Goal: Browse casually: Explore the website without a specific task or goal

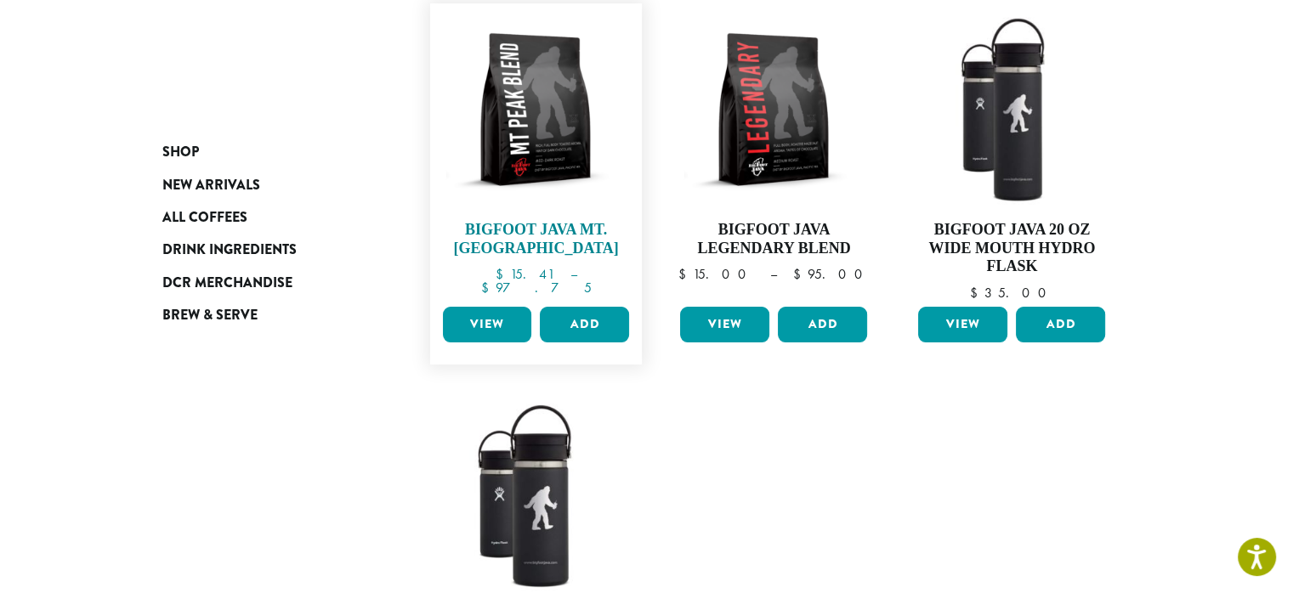
scroll to position [85, 0]
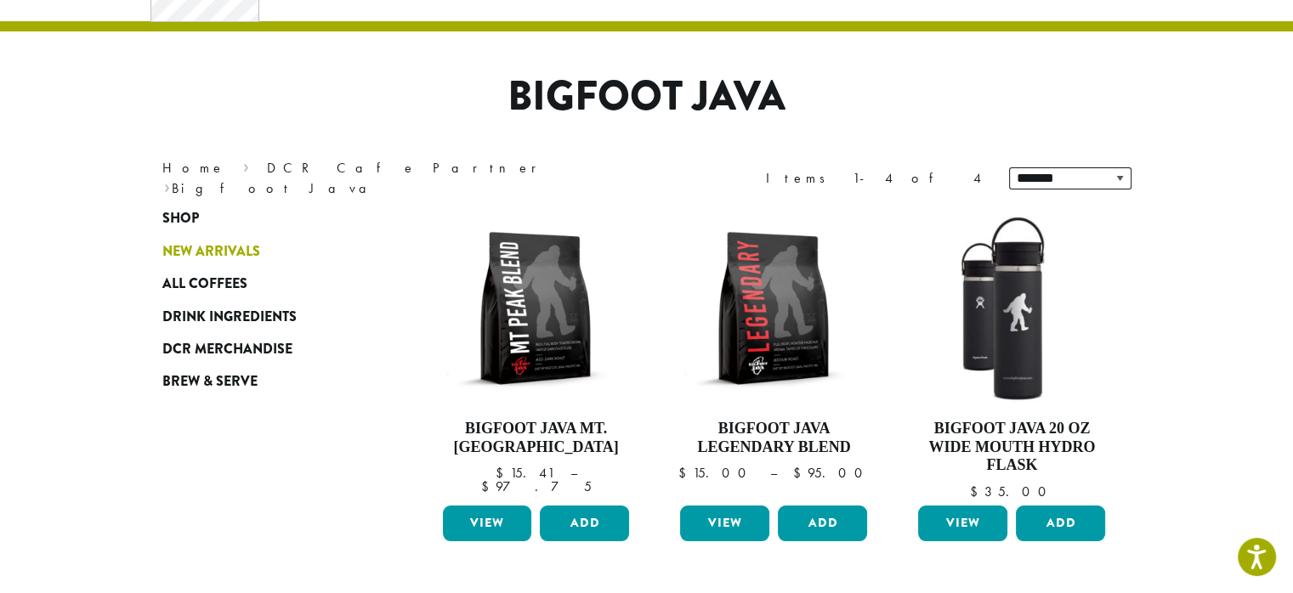
click at [226, 242] on span "New Arrivals" at bounding box center [211, 251] width 98 height 21
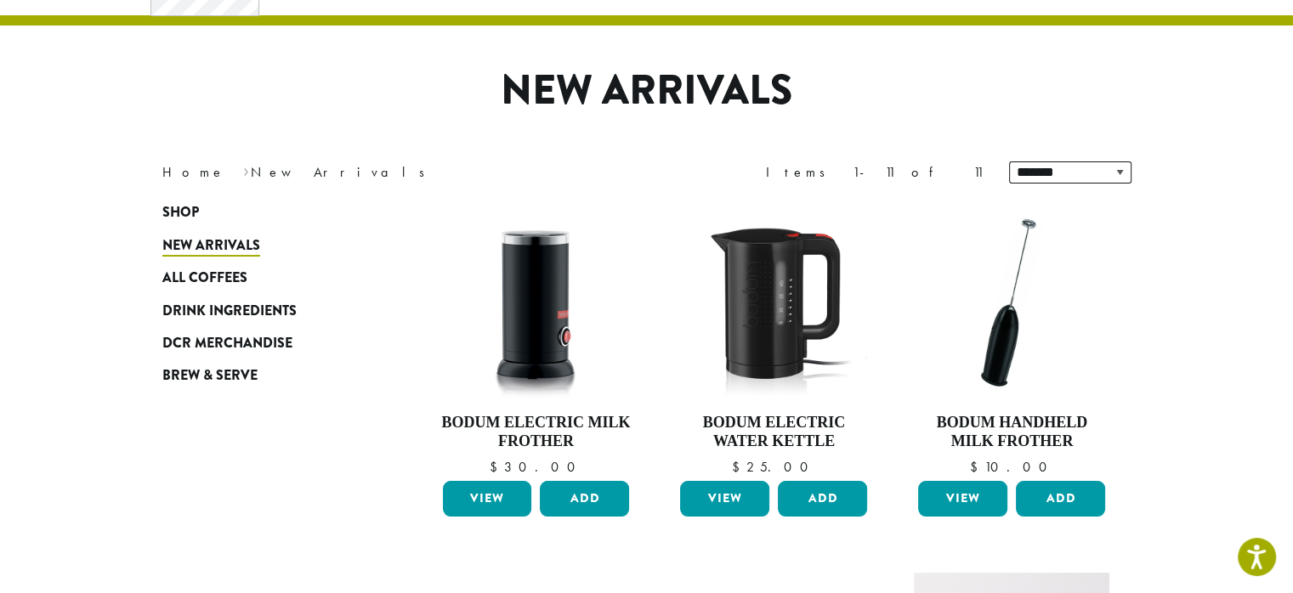
scroll to position [85, 0]
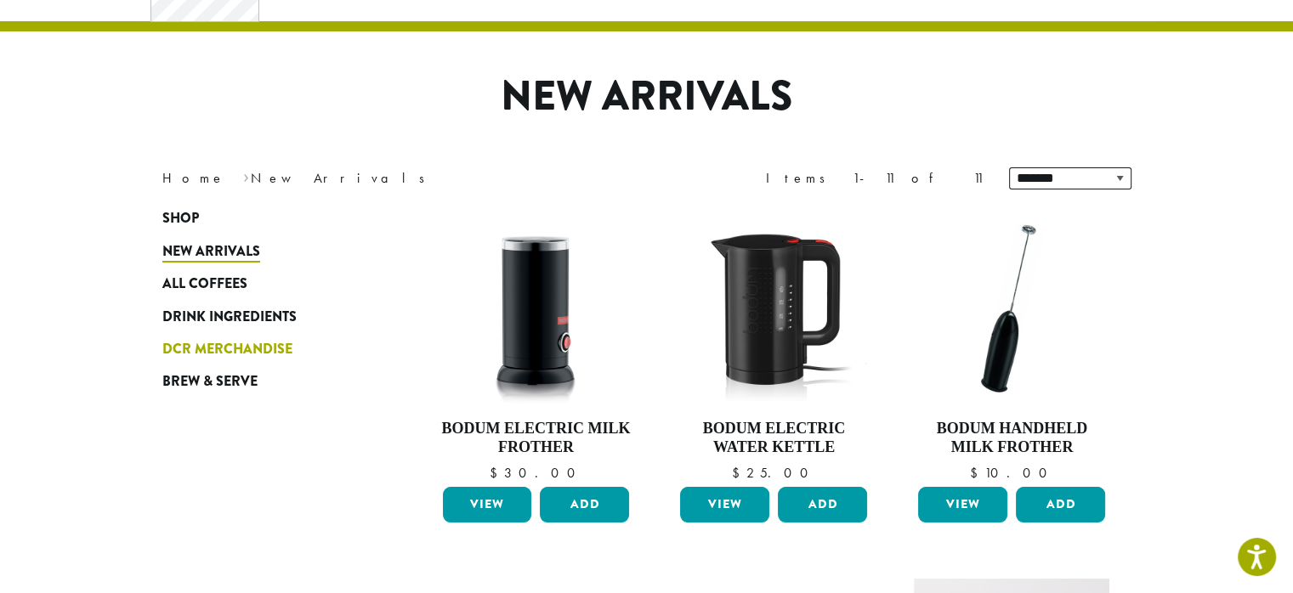
click at [285, 342] on span "DCR Merchandise" at bounding box center [227, 349] width 130 height 21
